Goal: Information Seeking & Learning: Learn about a topic

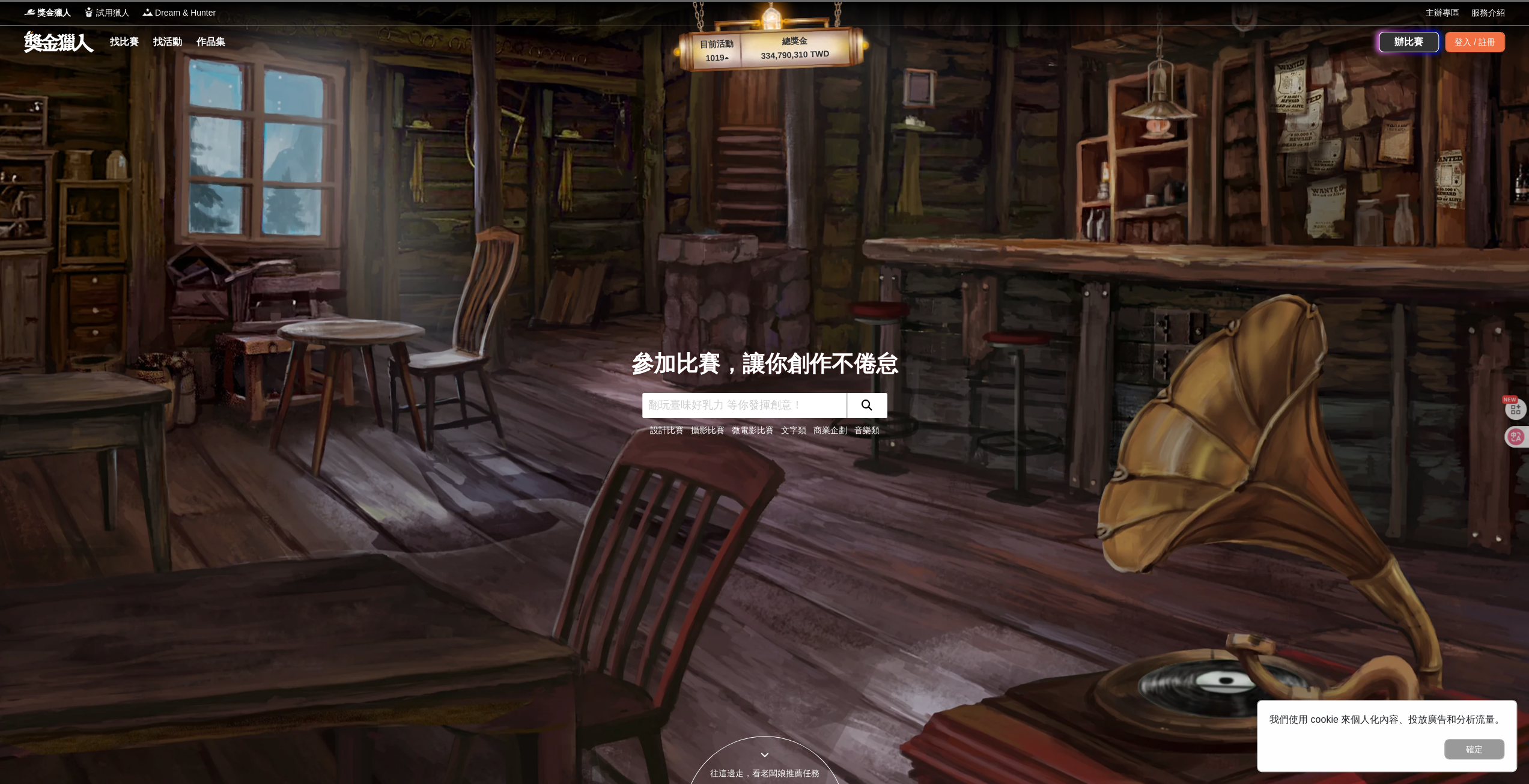
click at [807, 406] on input "text" at bounding box center [745, 405] width 205 height 25
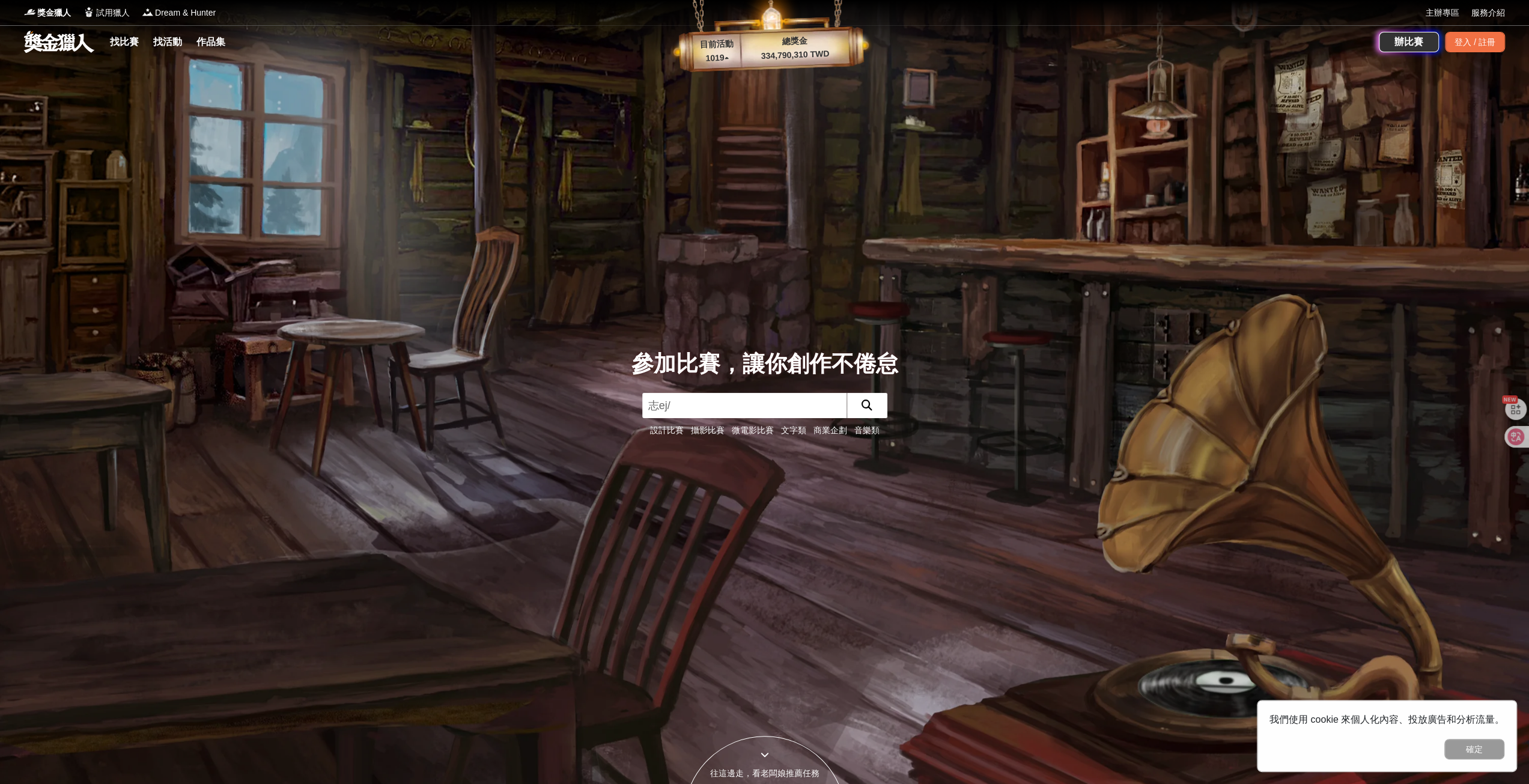
type input "志工"
click button "submit" at bounding box center [867, 405] width 41 height 25
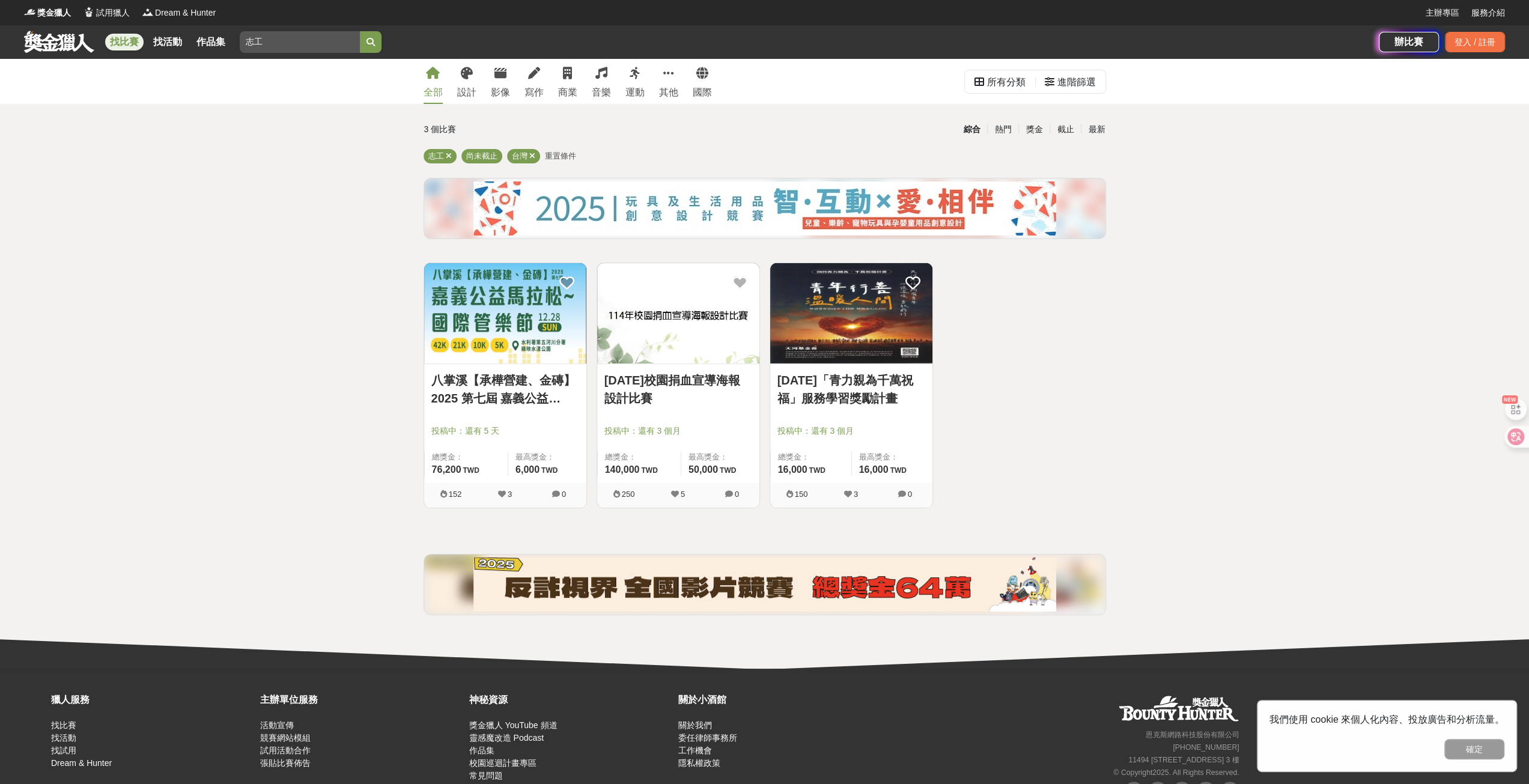
click at [891, 395] on link "2025年「青力親為千萬祝福」服務學習獎勵計畫" at bounding box center [851, 389] width 148 height 36
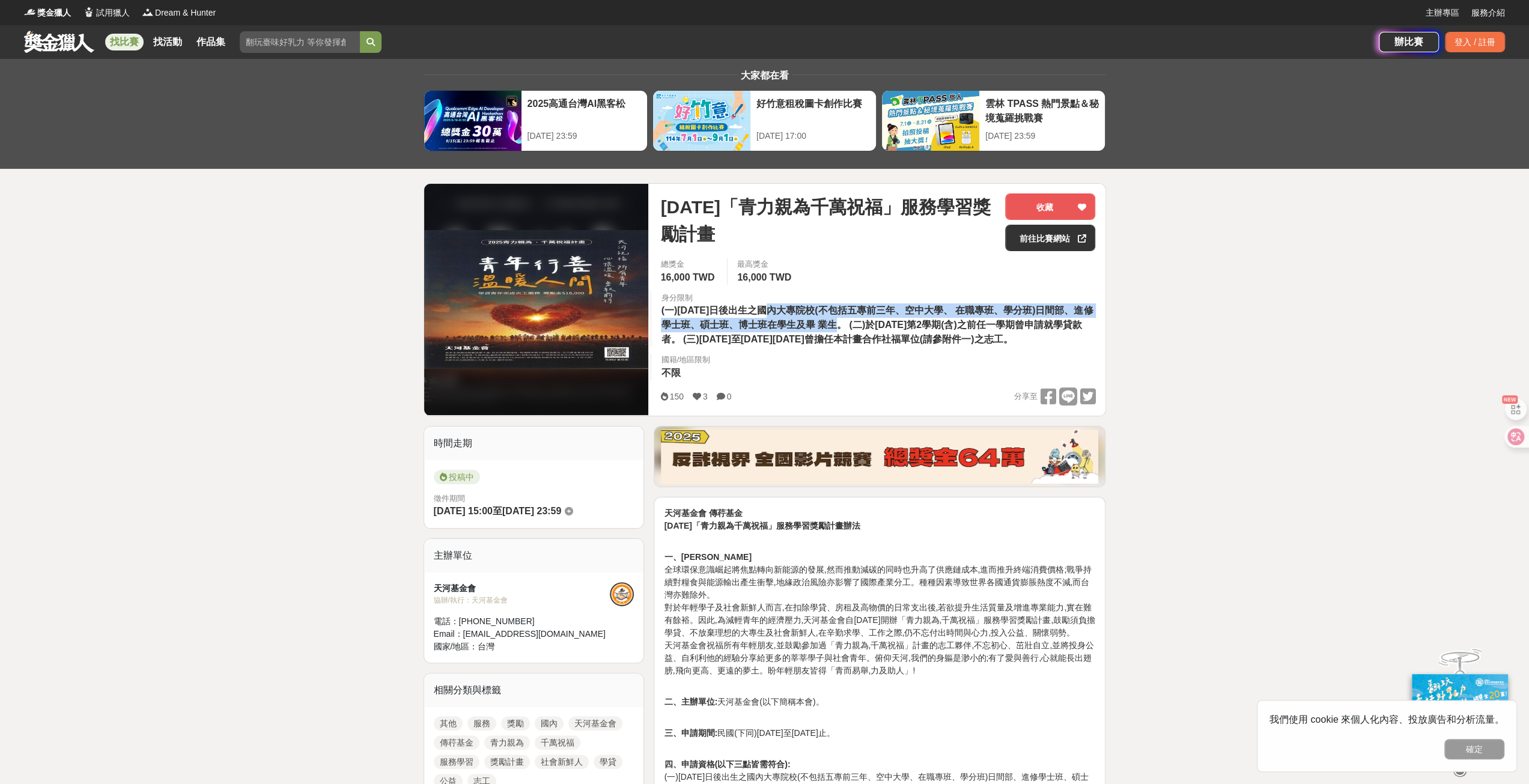
drag, startPoint x: 774, startPoint y: 312, endPoint x: 850, endPoint y: 318, distance: 76.2
click at [850, 318] on span "(一)84年1月1日後出生之國內大專院校(不包括五專前三年、空中大學、 在職專班、學分班)日間部、進修學士班、碩士班、博士班在學生及畢 業生。 (二)於113…" at bounding box center [876, 324] width 432 height 39
click at [894, 328] on span "(一)84年1月1日後出生之國內大專院校(不包括五專前三年、空中大學、 在職專班、學分班)日間部、進修學士班、碩士班、博士班在學生及畢 業生。 (二)於113…" at bounding box center [876, 324] width 432 height 39
drag, startPoint x: 818, startPoint y: 325, endPoint x: 860, endPoint y: 326, distance: 42.0
click at [860, 326] on span "(一)84年1月1日後出生之國內大專院校(不包括五專前三年、空中大學、 在職專班、學分班)日間部、進修學士班、碩士班、博士班在學生及畢 業生。 (二)於113…" at bounding box center [876, 324] width 432 height 39
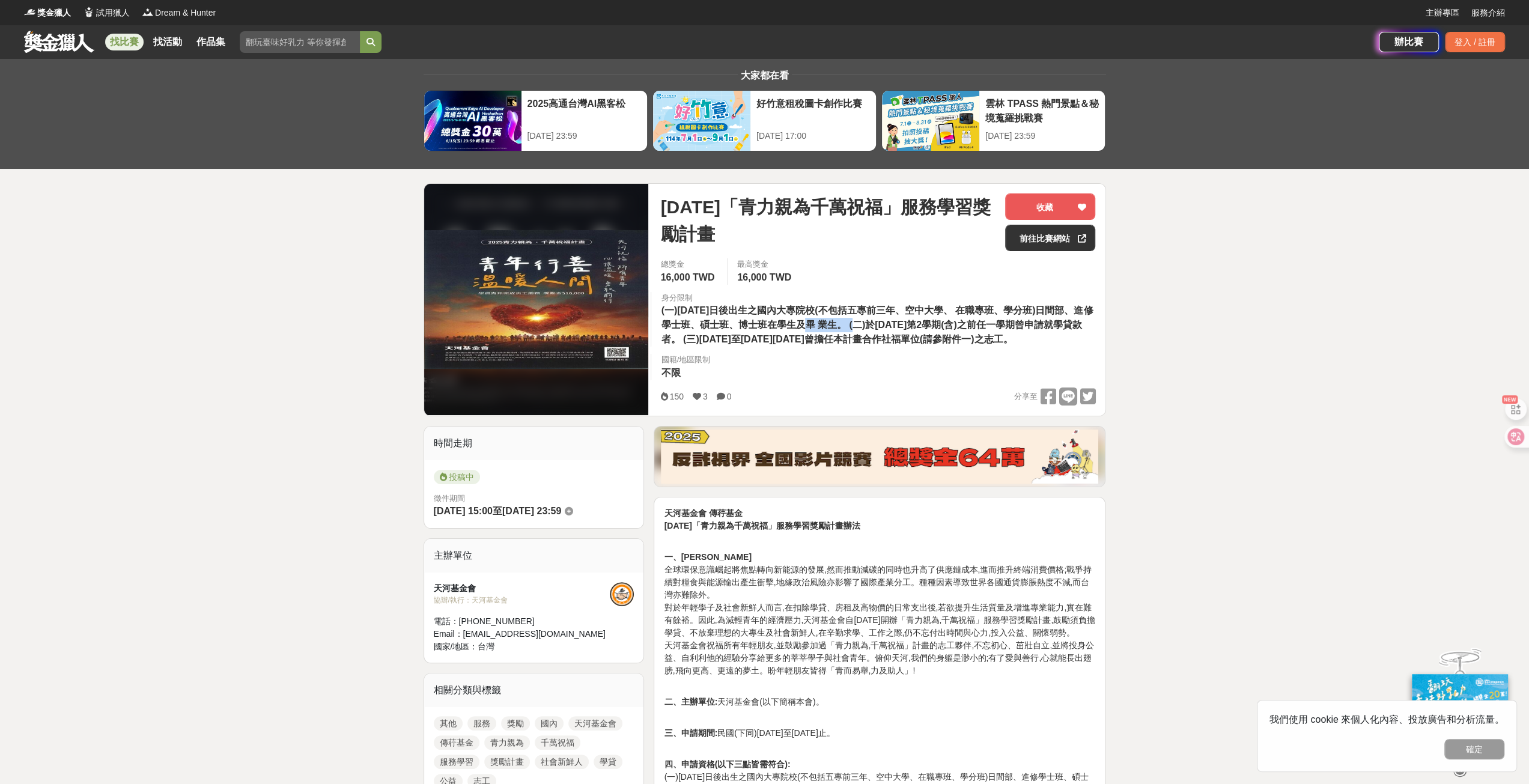
click at [860, 326] on span "(一)84年1月1日後出生之國內大專院校(不包括五專前三年、空中大學、 在職專班、學分班)日間部、進修學士班、碩士班、博士班在學生及畢 業生。 (二)於113…" at bounding box center [876, 324] width 432 height 39
drag, startPoint x: 916, startPoint y: 324, endPoint x: 1010, endPoint y: 329, distance: 94.1
click at [1005, 328] on span "(一)84年1月1日後出生之國內大專院校(不包括五專前三年、空中大學、 在職專班、學分班)日間部、進修學士班、碩士班、博士班在學生及畢 業生。 (二)於113…" at bounding box center [876, 324] width 432 height 39
click at [1037, 330] on span "(一)84年1月1日後出生之國內大專院校(不包括五專前三年、空中大學、 在職專班、學分班)日間部、進修學士班、碩士班、博士班在學生及畢 業生。 (二)於113…" at bounding box center [876, 324] width 432 height 39
drag, startPoint x: 992, startPoint y: 346, endPoint x: 918, endPoint y: 347, distance: 74.0
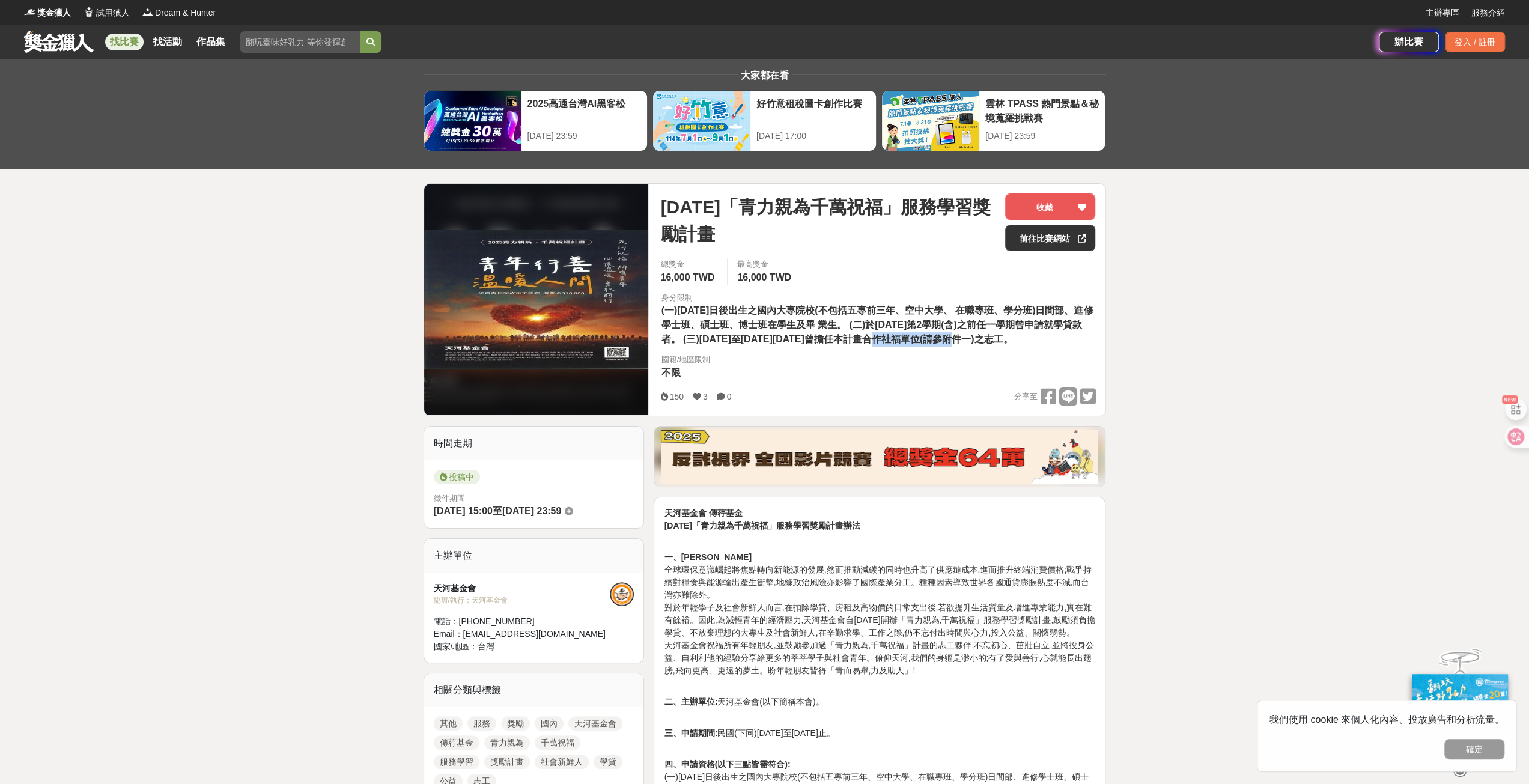
click at [918, 347] on div "總獎金 16,000 TWD 最高獎金 16,000 TWD 身分限制 (一)84年1月1日後出生之國內大專院校(不包括五專前三年、空中大學、 在職專班、學分…" at bounding box center [878, 322] width 454 height 129
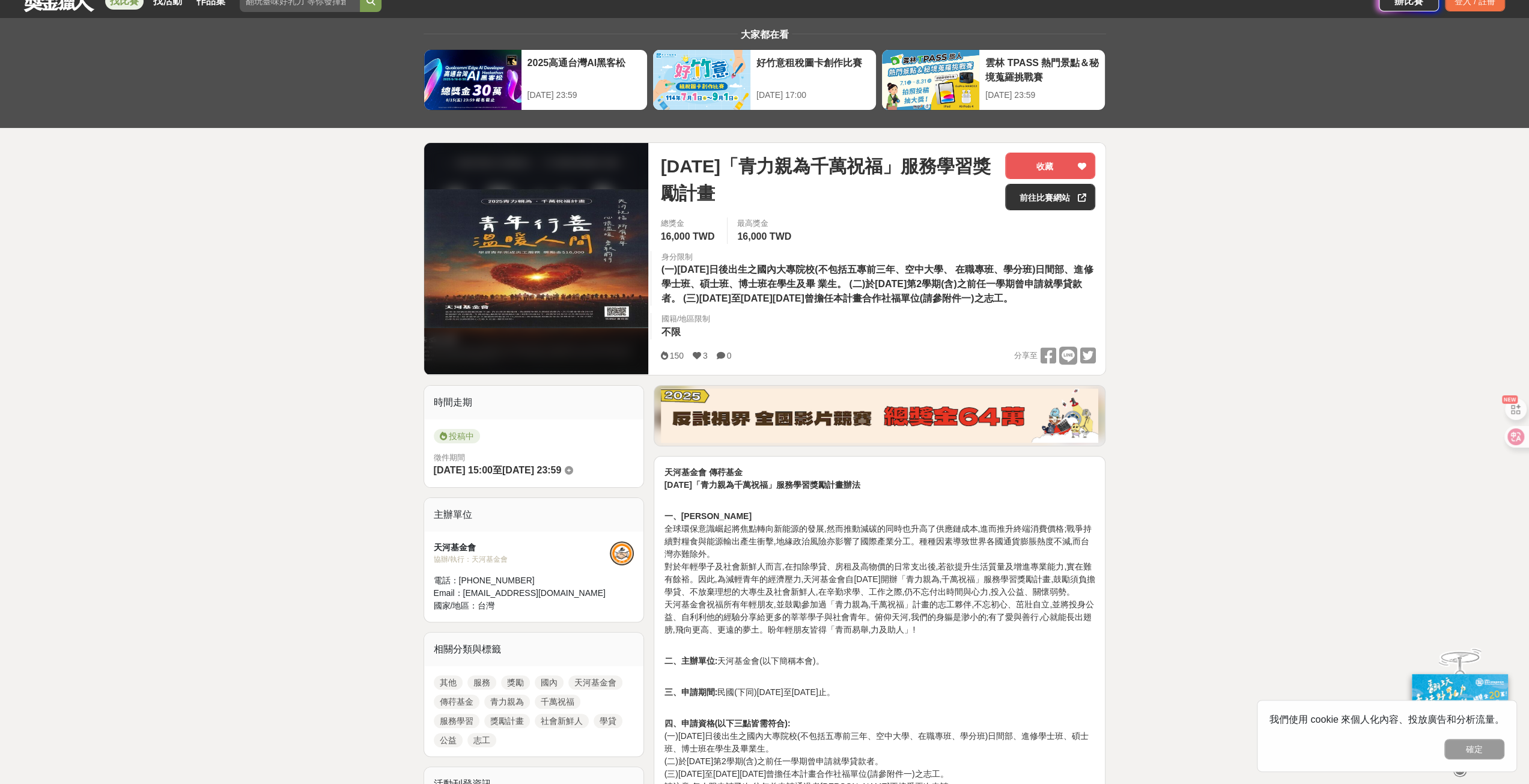
scroll to position [60, 0]
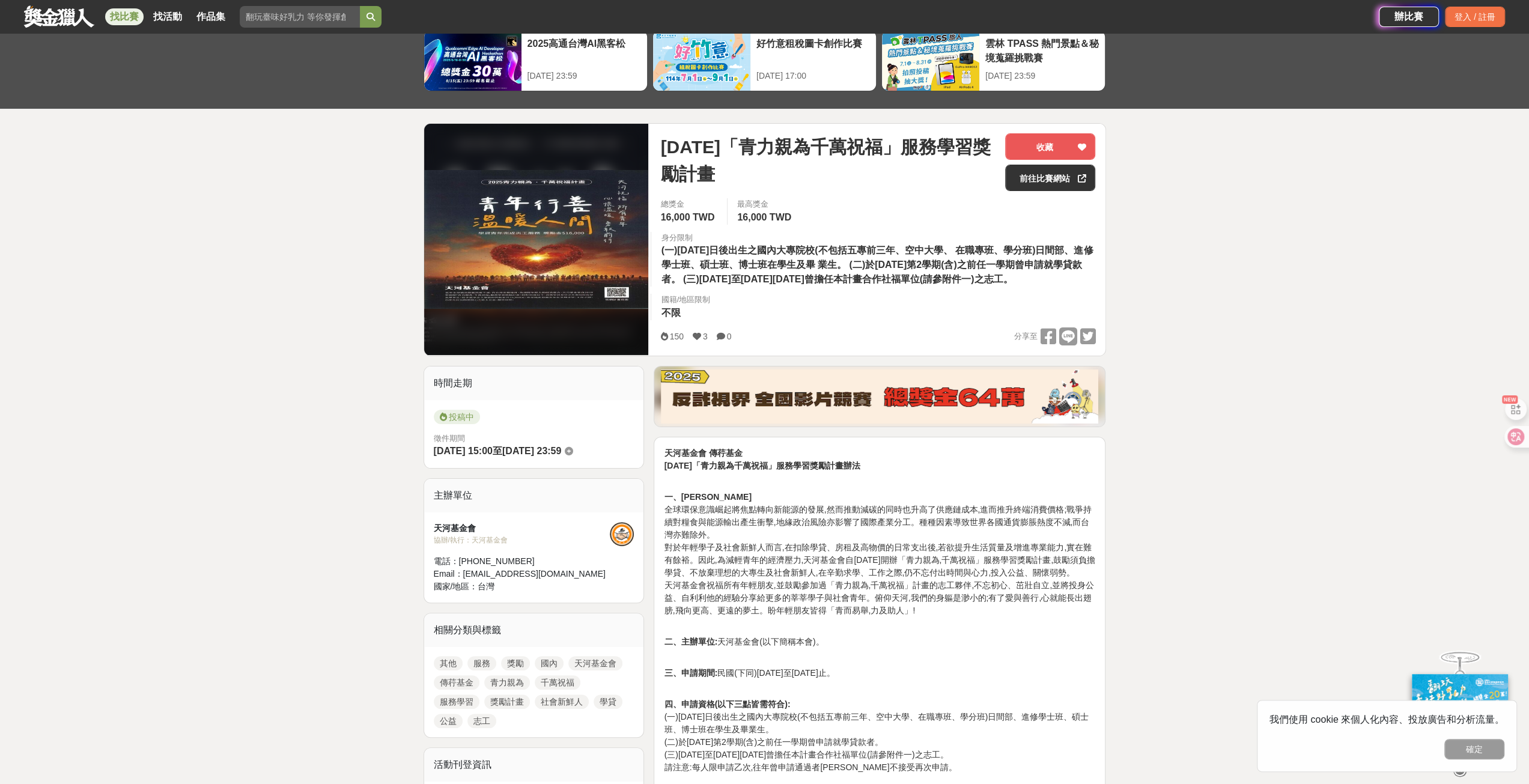
click at [623, 250] on img at bounding box center [536, 239] width 224 height 138
click at [1035, 181] on link "前往比賽網站" at bounding box center [1050, 177] width 90 height 27
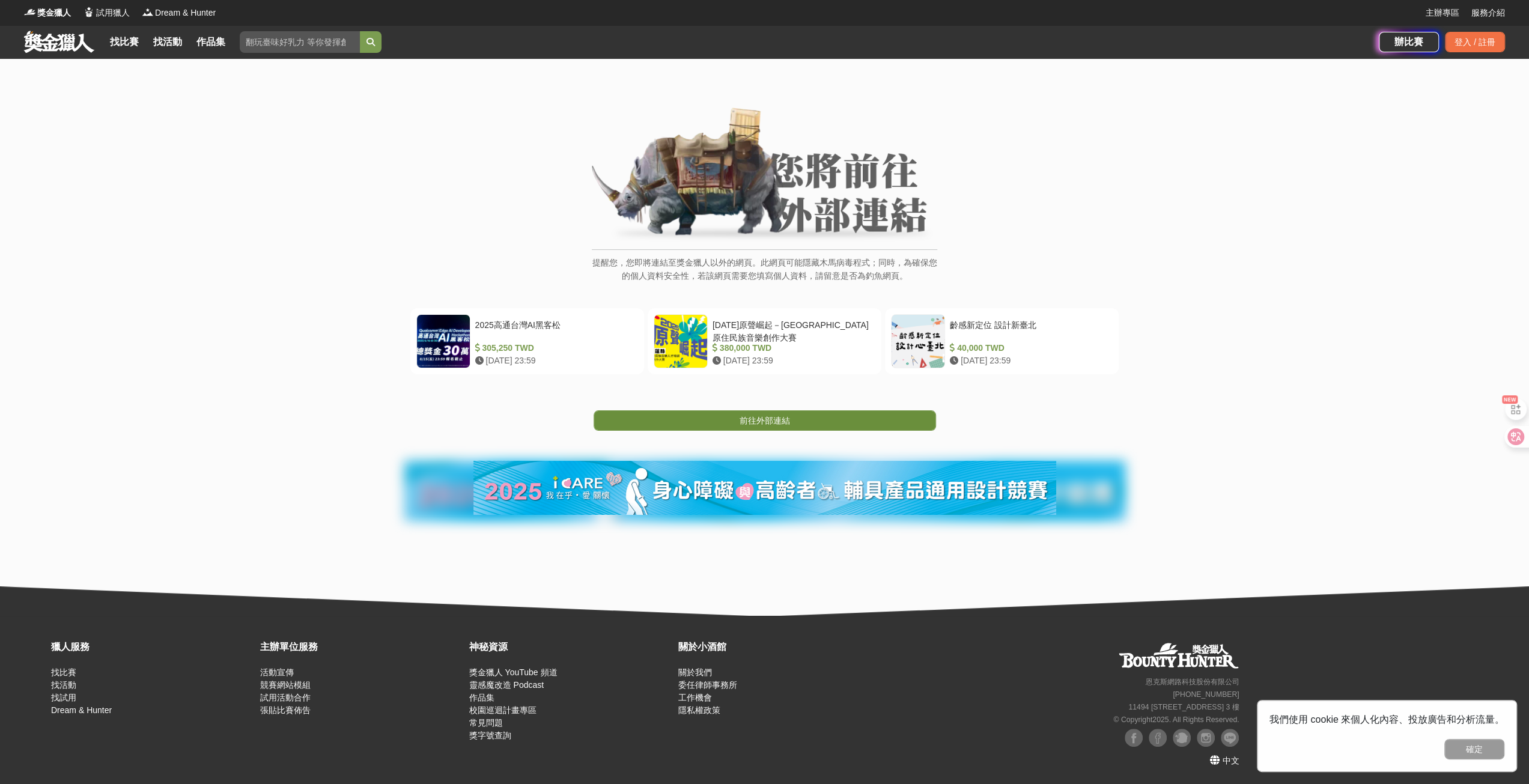
click at [838, 413] on link "前往外部連結" at bounding box center [764, 420] width 342 height 21
